Goal: Register for event/course

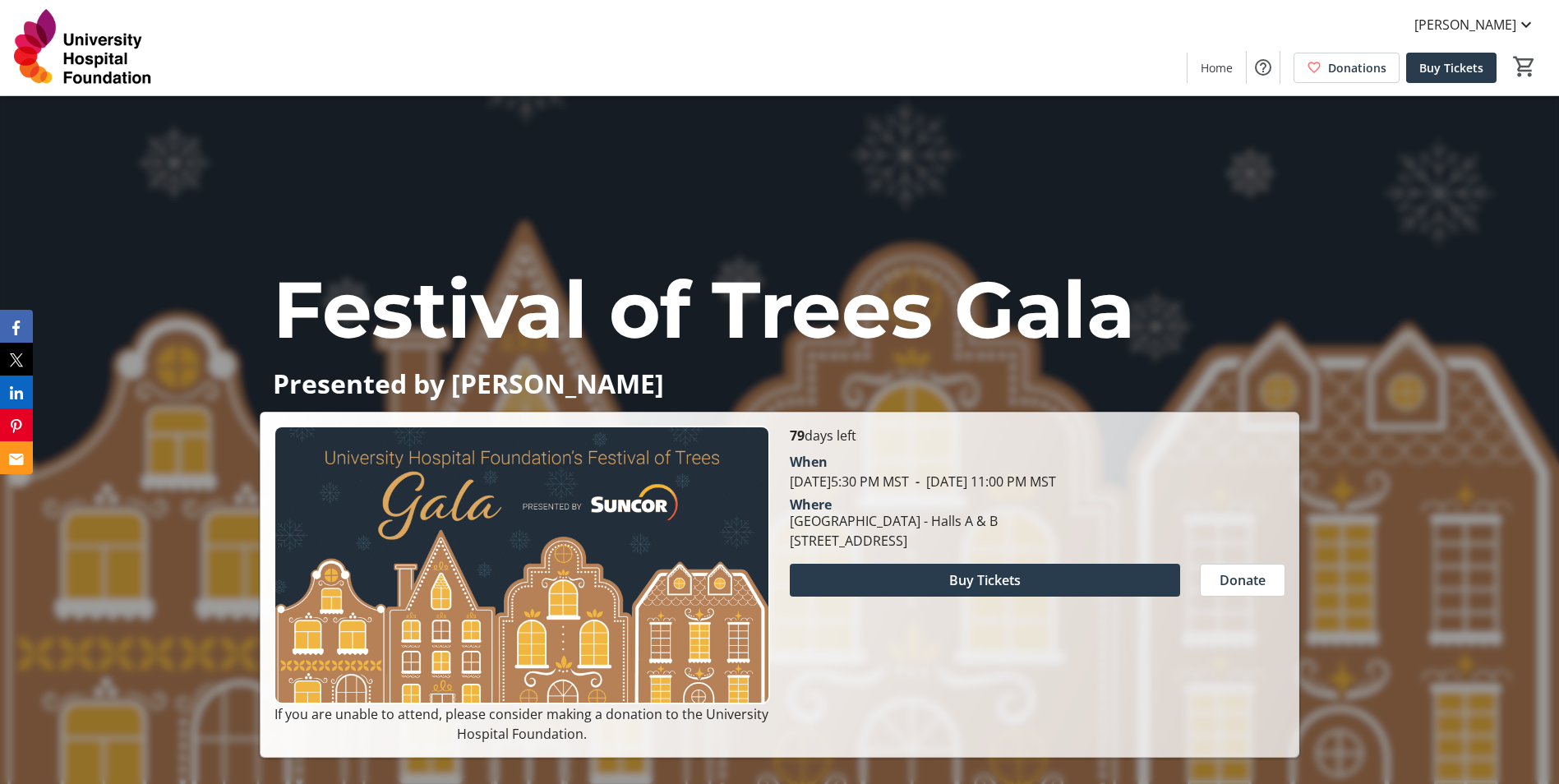
click at [104, 55] on img at bounding box center [83, 47] width 146 height 82
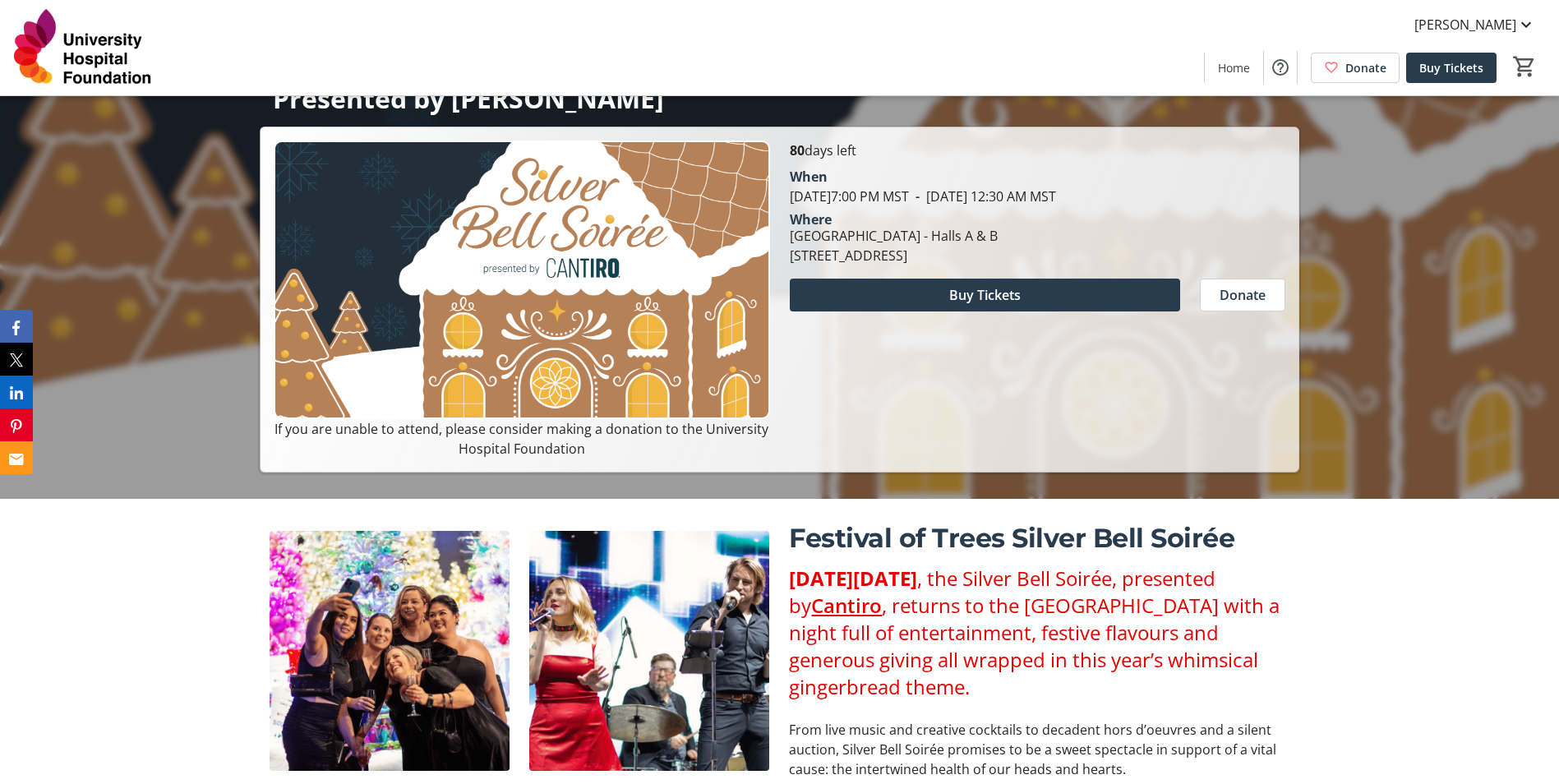
scroll to position [82, 0]
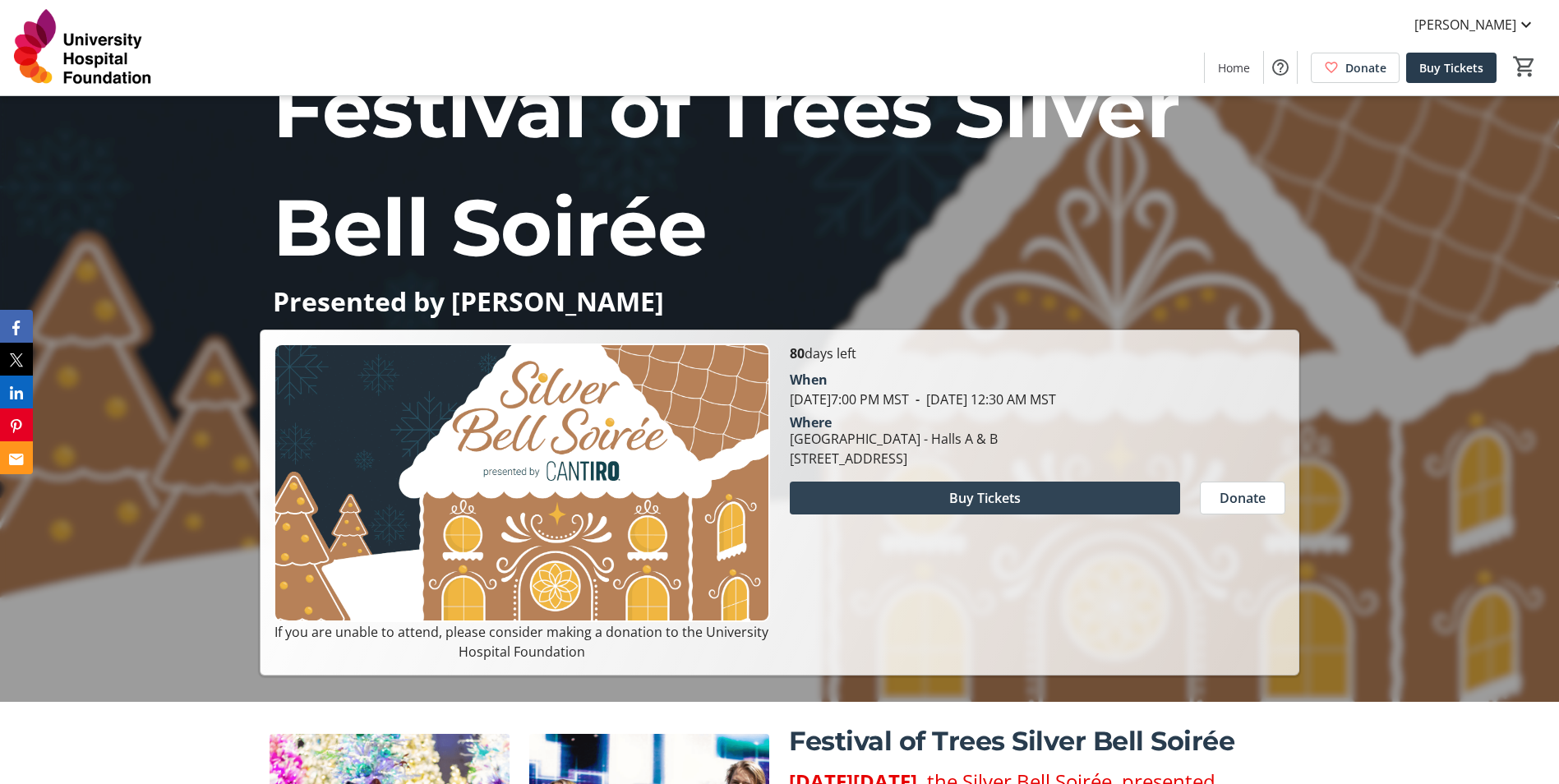
click at [904, 496] on span at bounding box center [985, 498] width 390 height 39
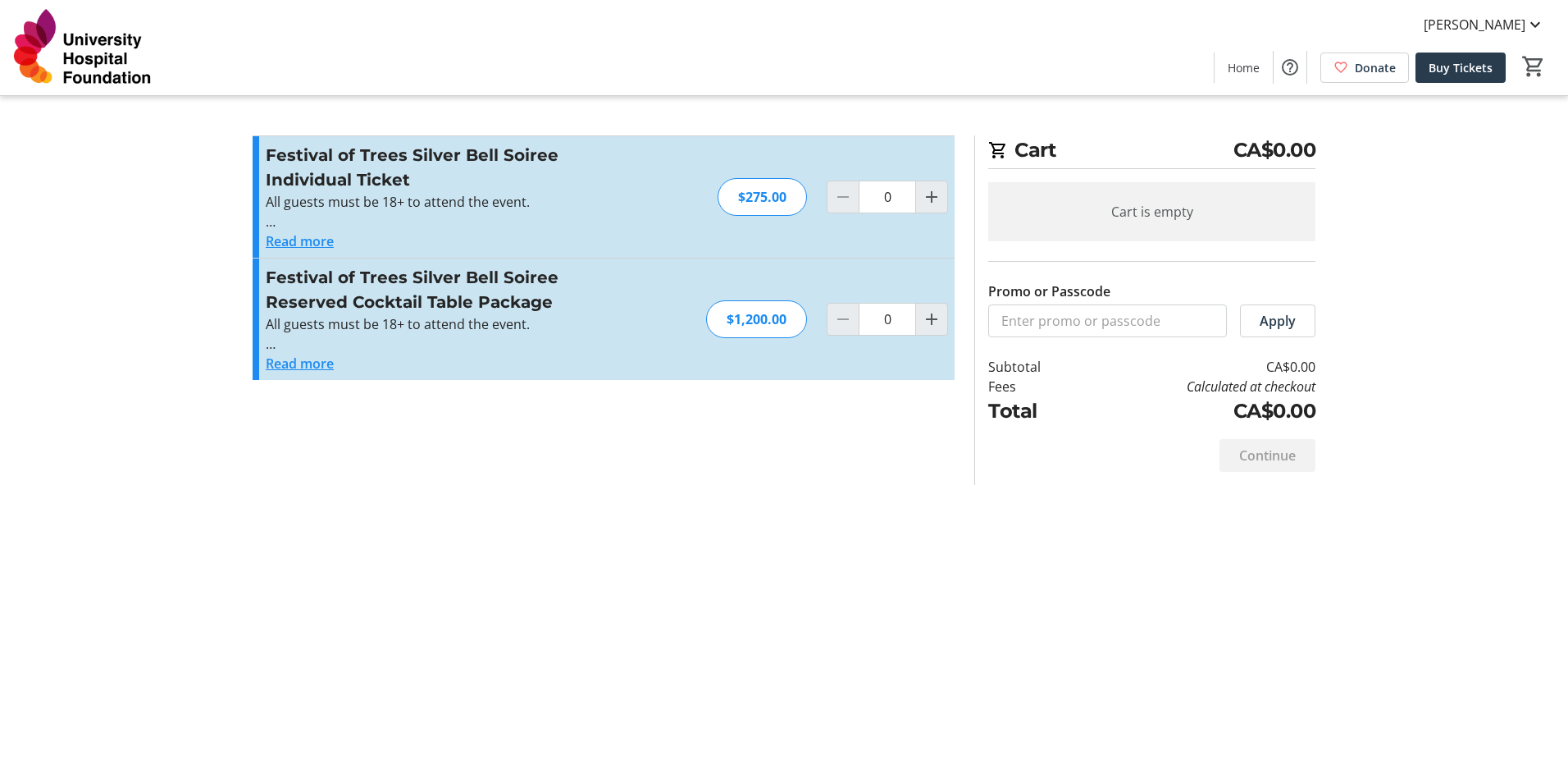
click at [314, 364] on button "Read more" at bounding box center [299, 364] width 68 height 19
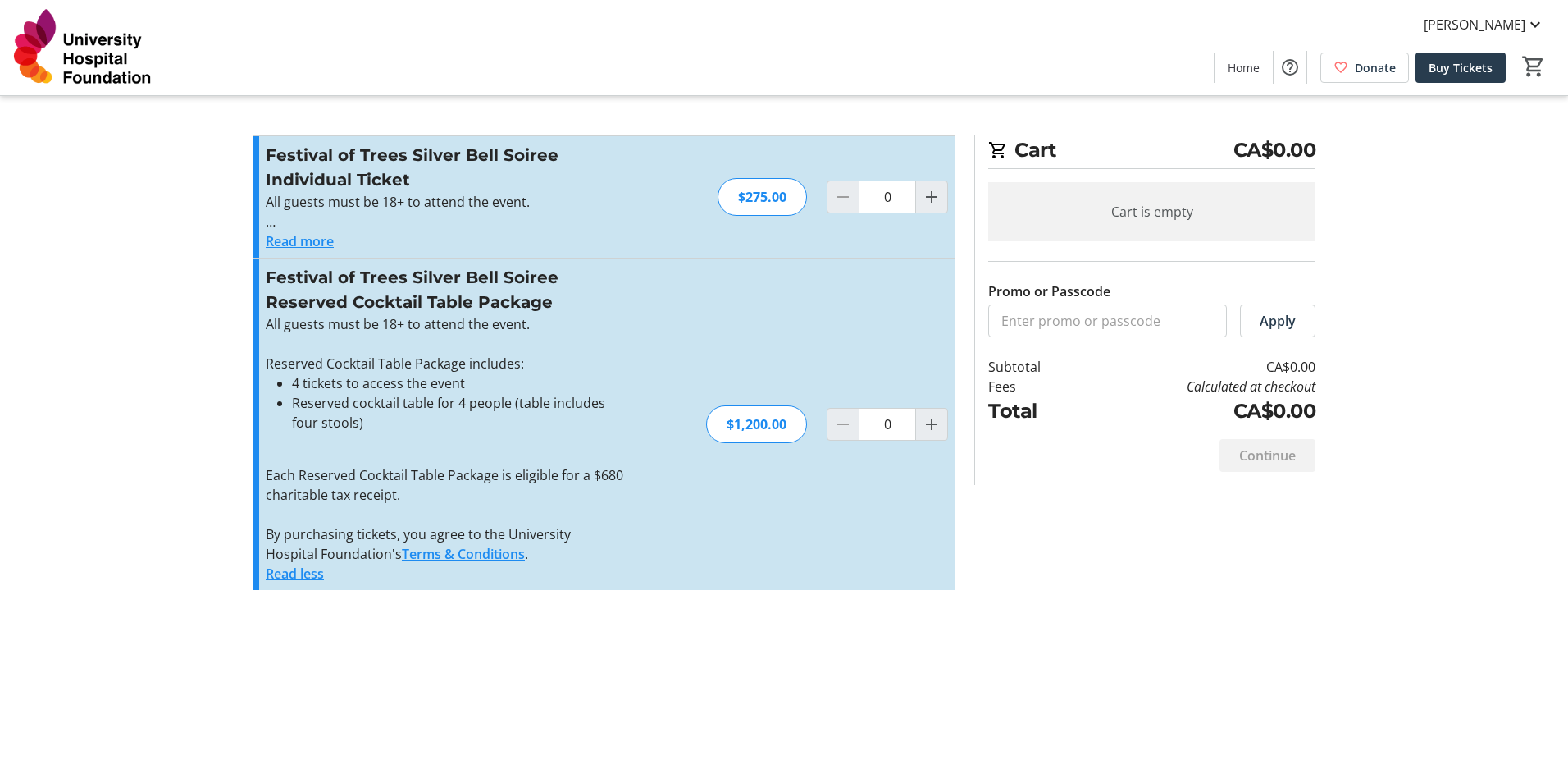
click at [286, 242] on button "Read more" at bounding box center [299, 241] width 68 height 19
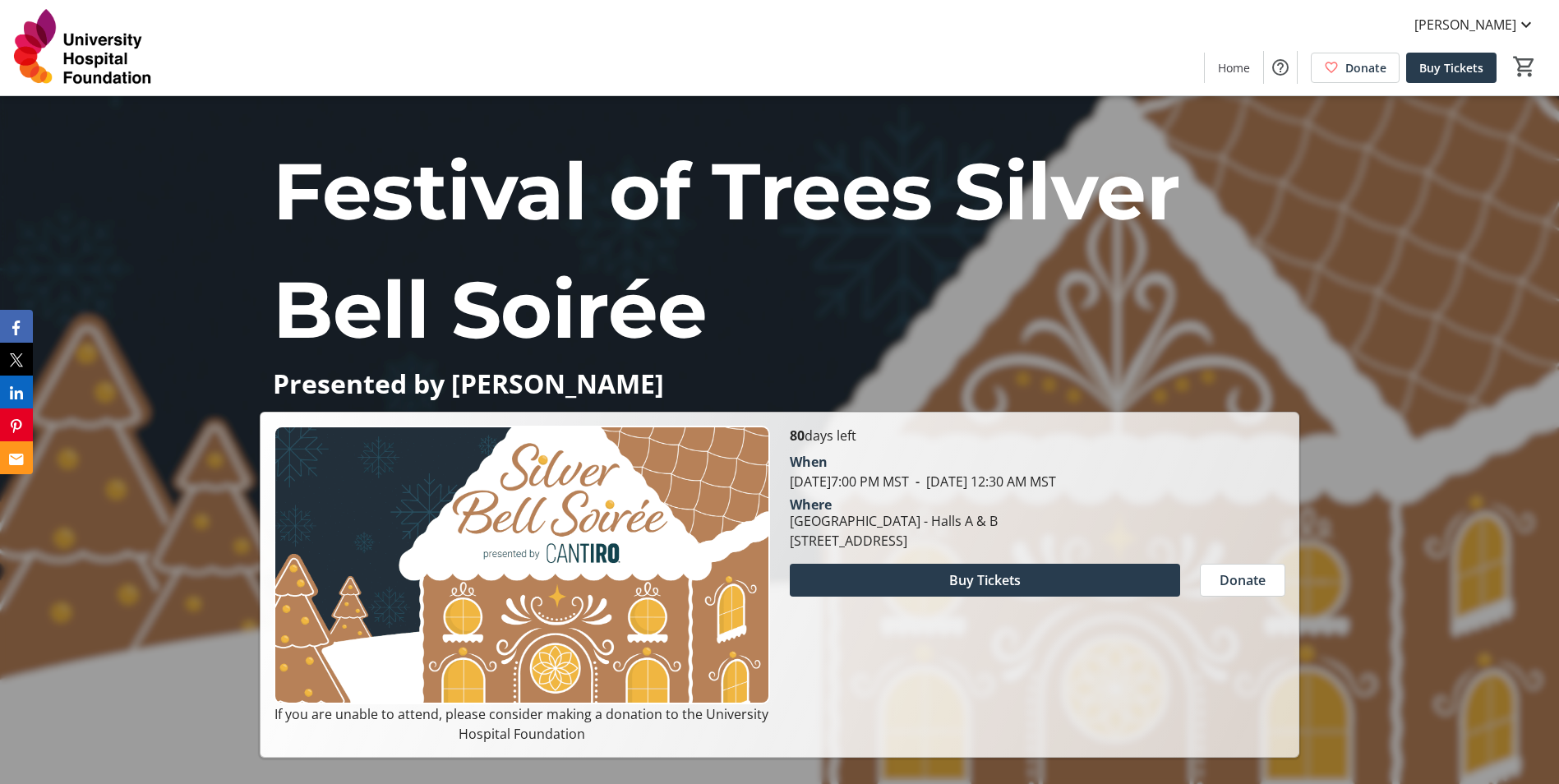
click at [95, 61] on img at bounding box center [83, 47] width 146 height 82
click at [1243, 72] on span "Home" at bounding box center [1233, 67] width 32 height 17
